Goal: Task Accomplishment & Management: Use online tool/utility

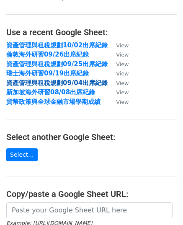
scroll to position [42, 0]
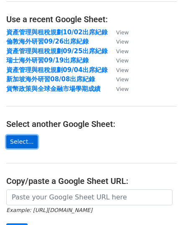
click at [17, 139] on link "Select..." at bounding box center [21, 142] width 31 height 13
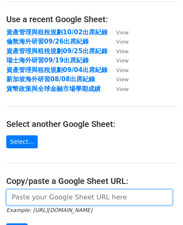
click at [76, 195] on input "url" at bounding box center [89, 198] width 167 height 16
paste input "https://docs.google.com/spreadsheets/d/1xxuEMs13RadAPclOlZx0fpnz_F5CGLV2QF90yDe…"
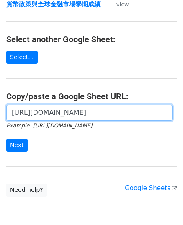
scroll to position [163, 0]
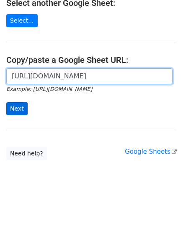
type input "https://docs.google.com/spreadsheets/d/1xxuEMs13RadAPclOlZx0fpnz_F5CGLV2QF90yDe…"
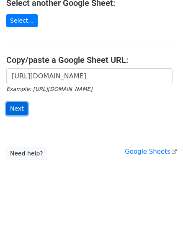
click at [18, 108] on input "Next" at bounding box center [16, 108] width 21 height 13
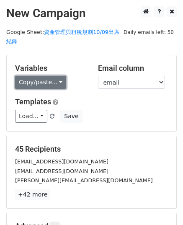
click at [44, 80] on link "Copy/paste..." at bounding box center [40, 82] width 51 height 13
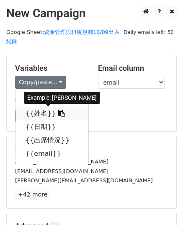
click at [58, 113] on icon at bounding box center [61, 113] width 7 height 7
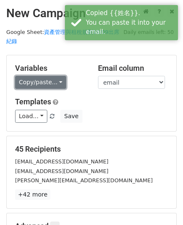
click at [29, 83] on link "Copy/paste..." at bounding box center [40, 82] width 51 height 13
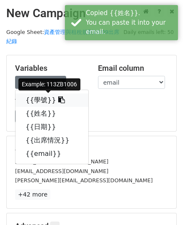
click at [58, 99] on icon at bounding box center [61, 100] width 7 height 7
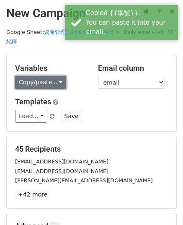
click at [62, 78] on link "Copy/paste..." at bounding box center [40, 82] width 51 height 13
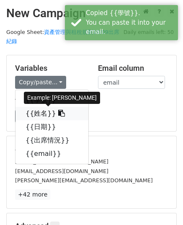
click at [58, 113] on icon at bounding box center [61, 113] width 7 height 7
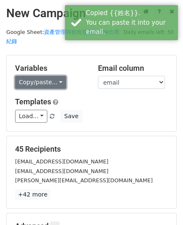
click at [46, 86] on link "Copy/paste..." at bounding box center [40, 82] width 51 height 13
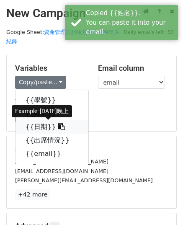
click at [58, 124] on icon at bounding box center [61, 126] width 7 height 7
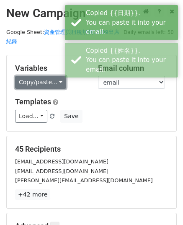
click at [47, 82] on link "Copy/paste..." at bounding box center [40, 82] width 51 height 13
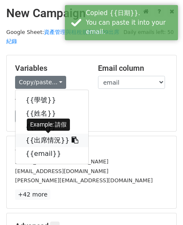
click at [72, 141] on icon at bounding box center [75, 140] width 7 height 7
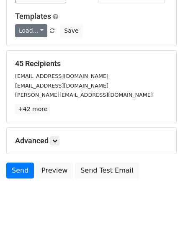
scroll to position [108, 0]
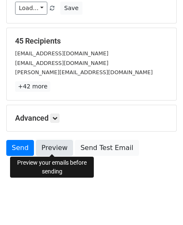
click at [55, 147] on link "Preview" at bounding box center [54, 148] width 37 height 16
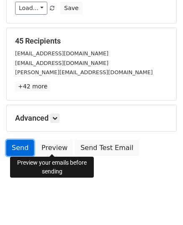
click at [9, 143] on link "Send" at bounding box center [20, 148] width 28 height 16
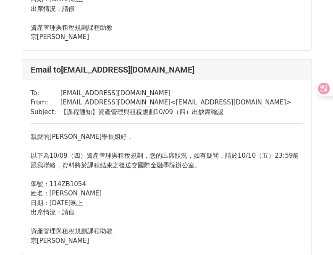
scroll to position [7809, 0]
